Goal: Information Seeking & Learning: Learn about a topic

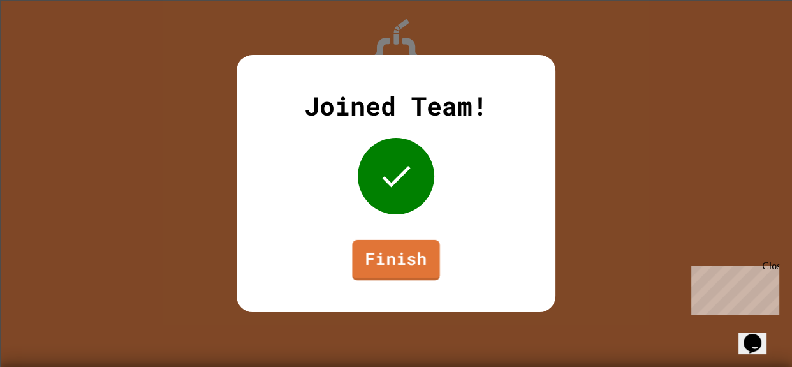
click at [410, 261] on link "Finish" at bounding box center [395, 260] width 87 height 41
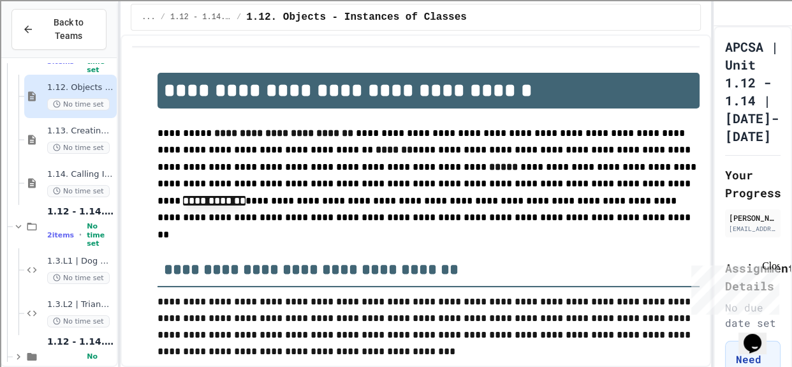
scroll to position [89, 0]
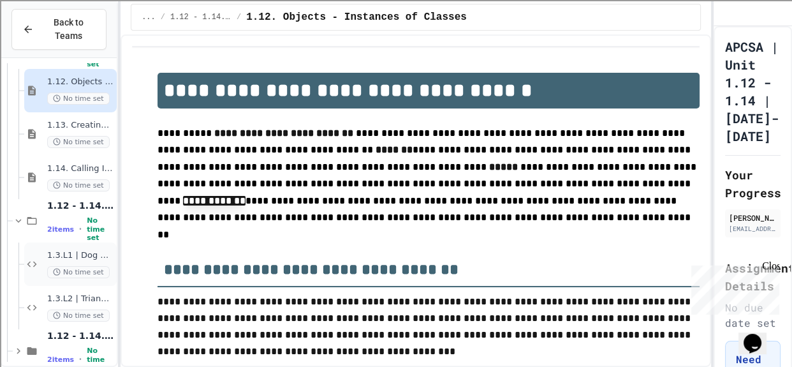
click at [83, 255] on span "1.3.L1 | Dog Class Lab" at bounding box center [80, 255] width 67 height 11
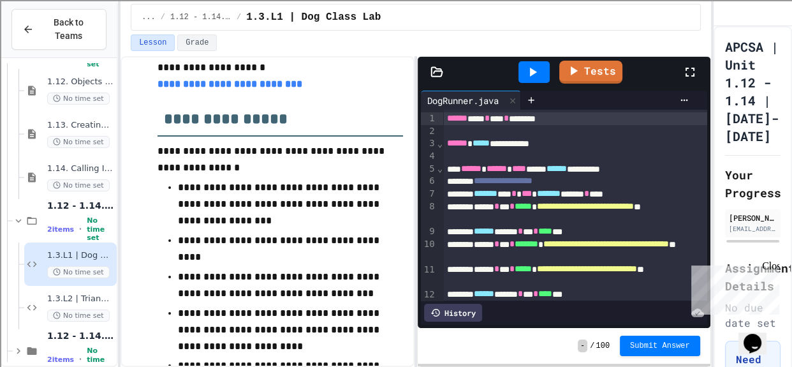
scroll to position [152, 0]
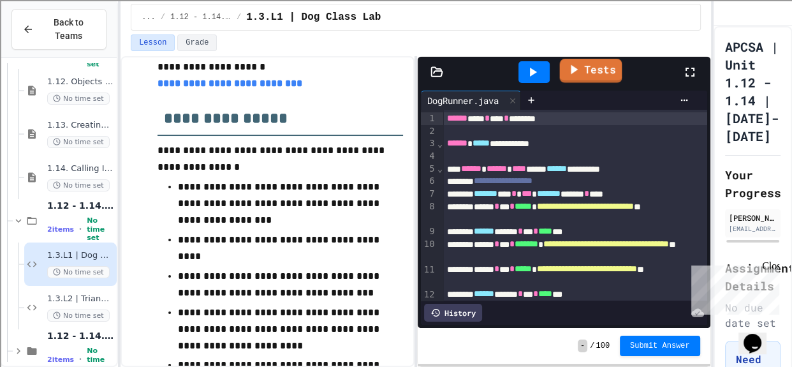
click at [584, 66] on link "Tests" at bounding box center [591, 71] width 63 height 24
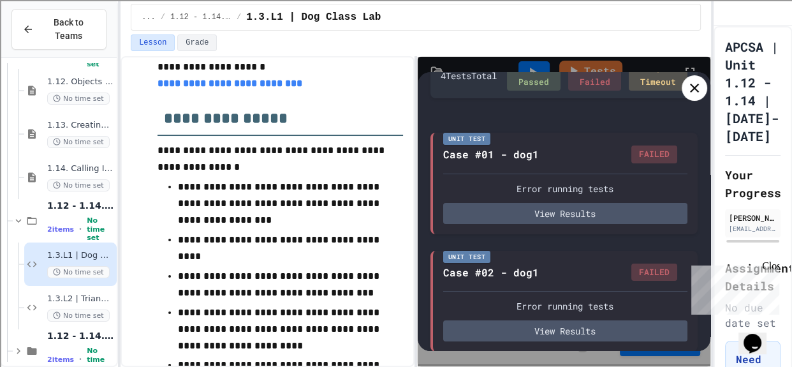
scroll to position [0, 0]
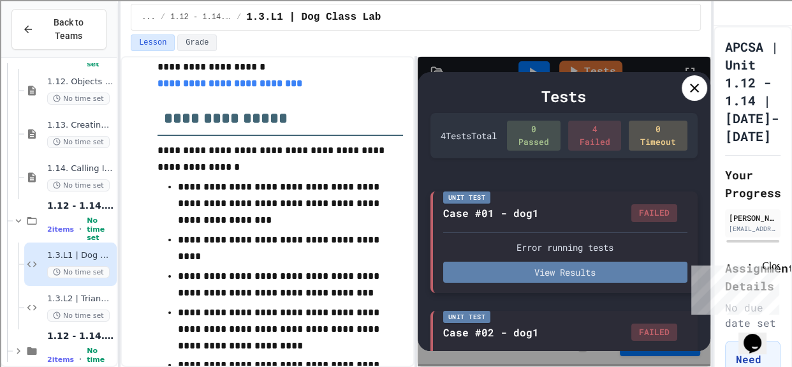
click at [605, 277] on button "View Results" at bounding box center [565, 271] width 244 height 21
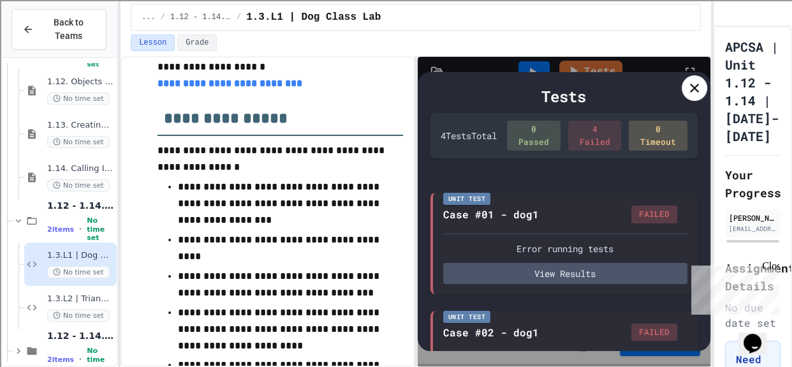
click at [698, 81] on icon at bounding box center [694, 87] width 15 height 15
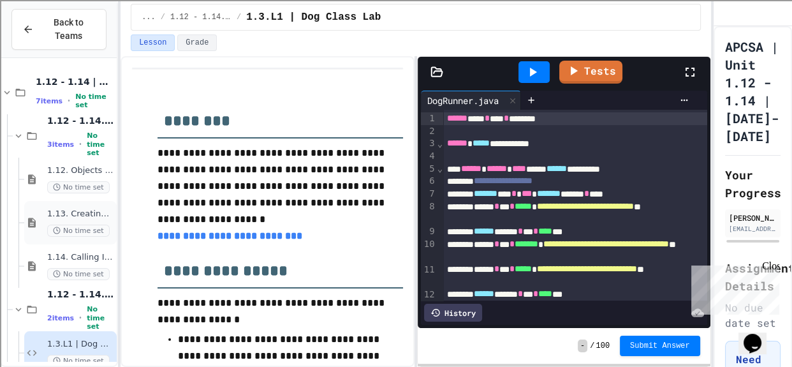
click at [62, 209] on span "1.13. Creating and Initializing Objects: Constructors" at bounding box center [80, 214] width 67 height 11
